Goal: Find specific page/section: Find specific page/section

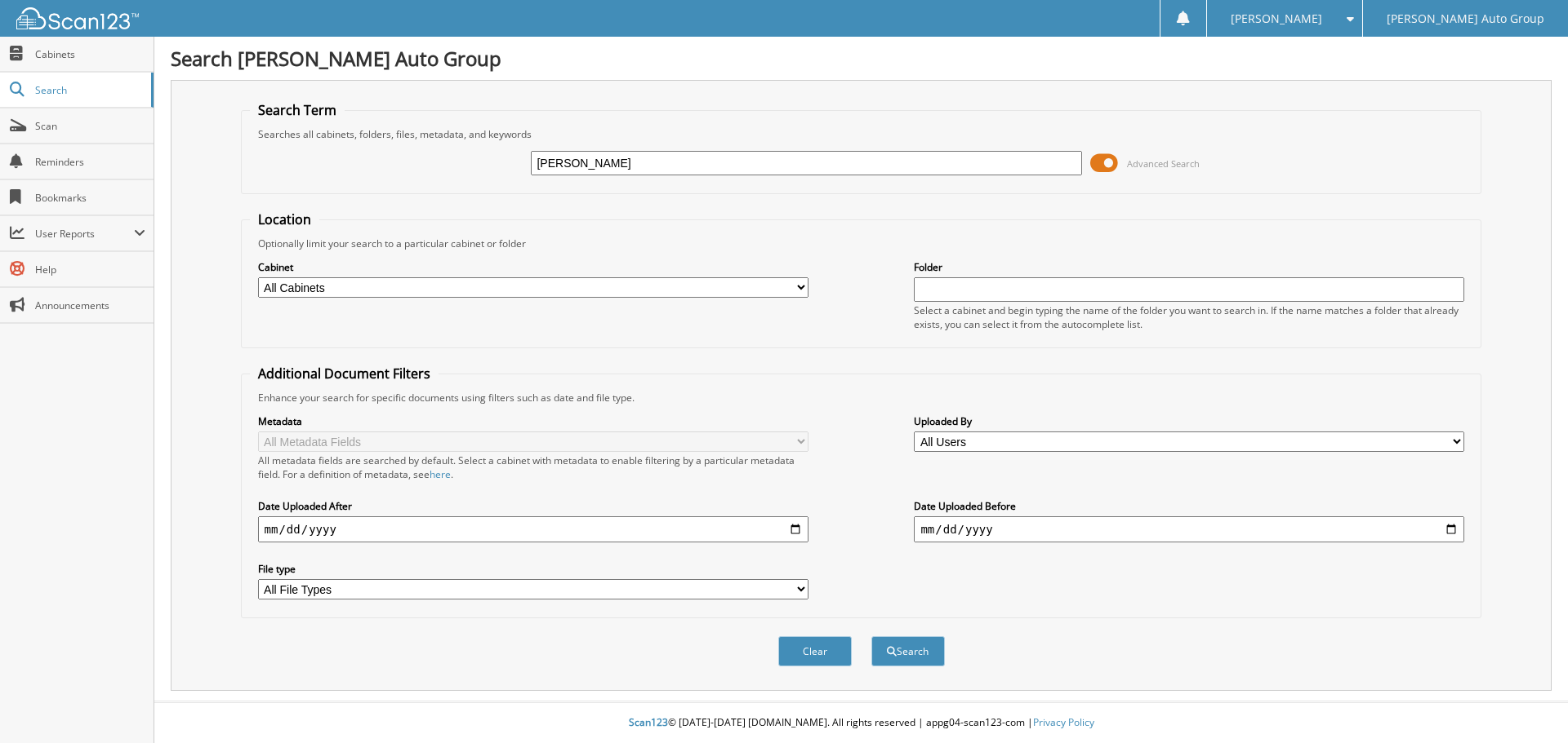
type input "[PERSON_NAME]"
click at [871, 637] on button "Search" at bounding box center [908, 652] width 73 height 30
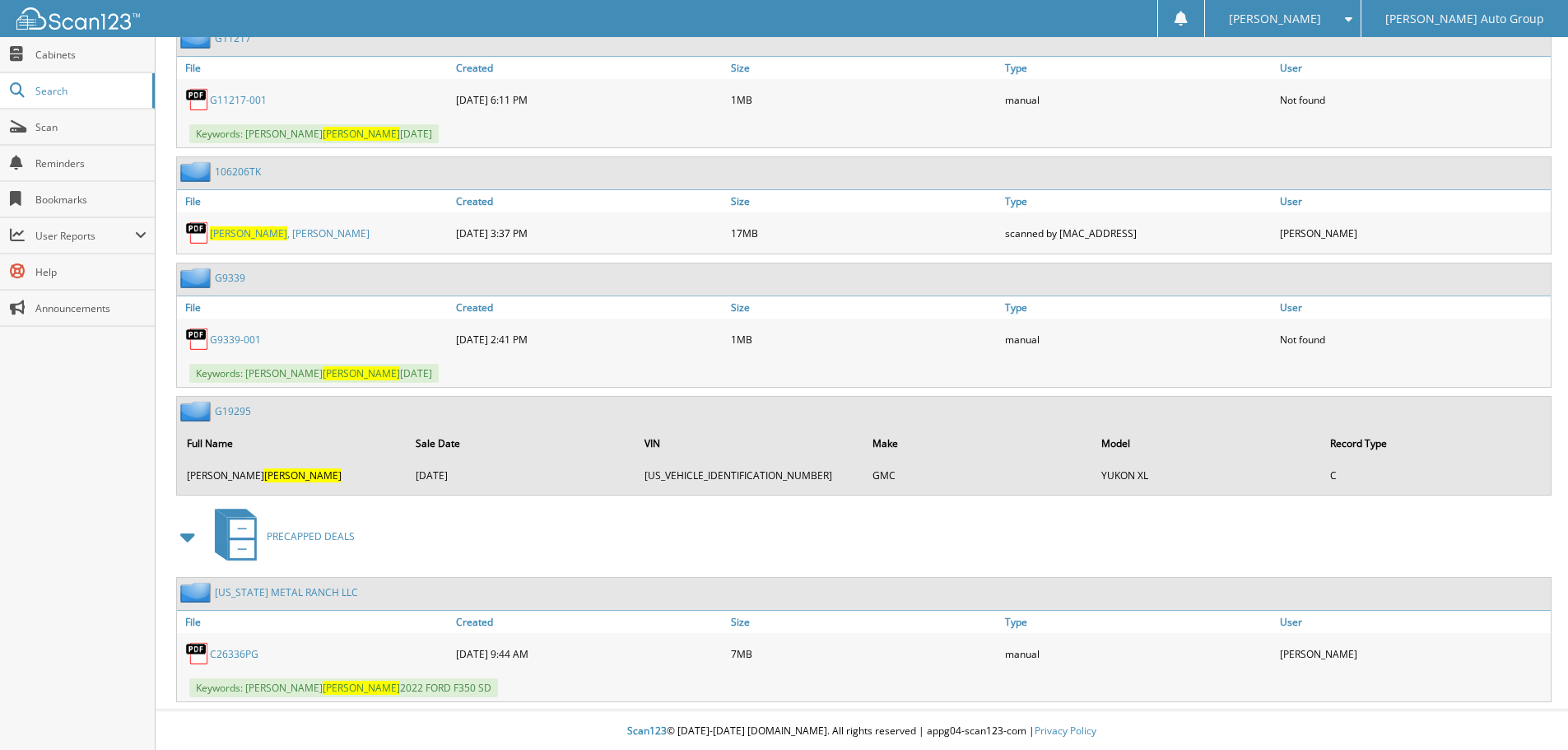
scroll to position [1350, 0]
click at [229, 650] on link "C26336PG" at bounding box center [234, 653] width 49 height 14
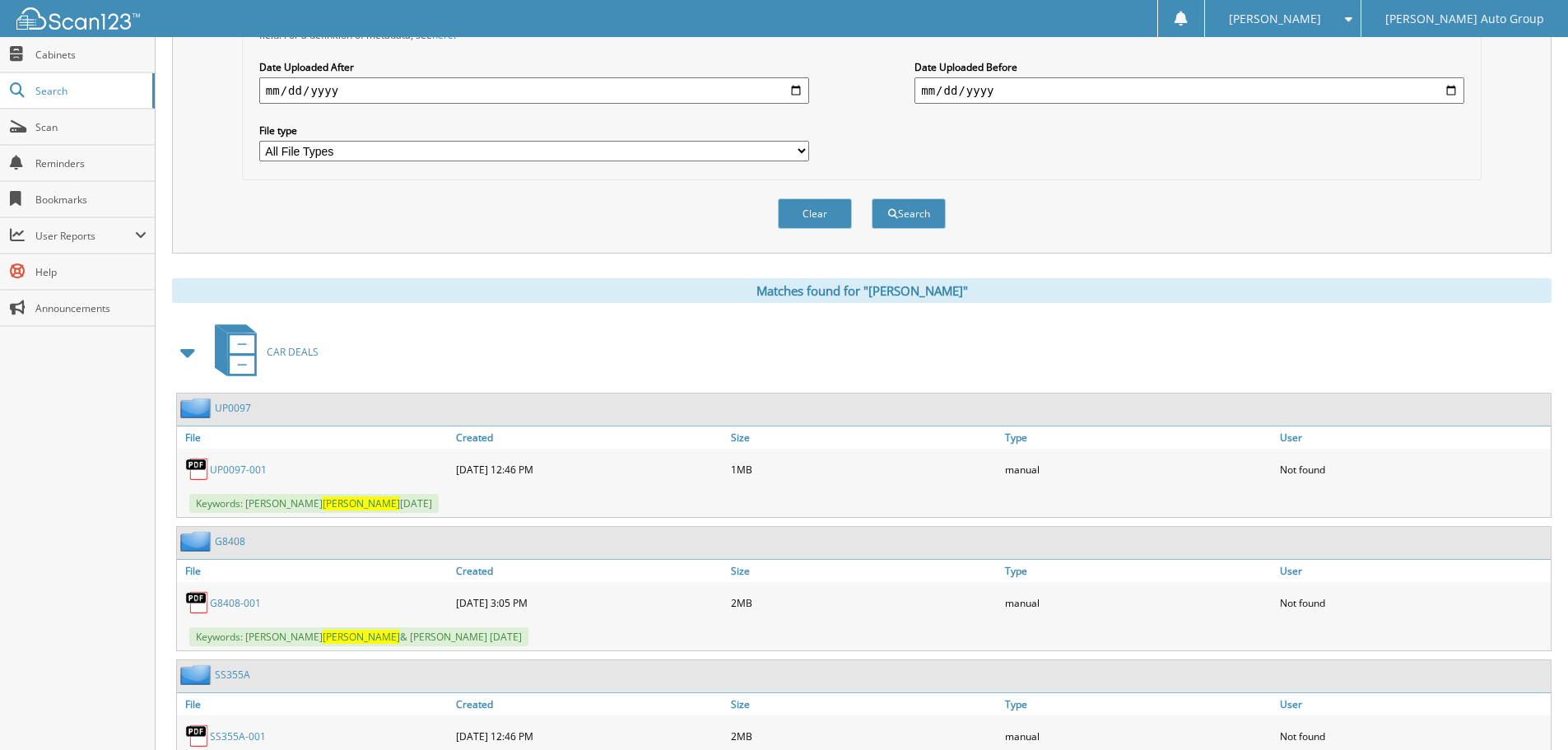
scroll to position [0, 0]
